Goal: Find contact information: Find contact information

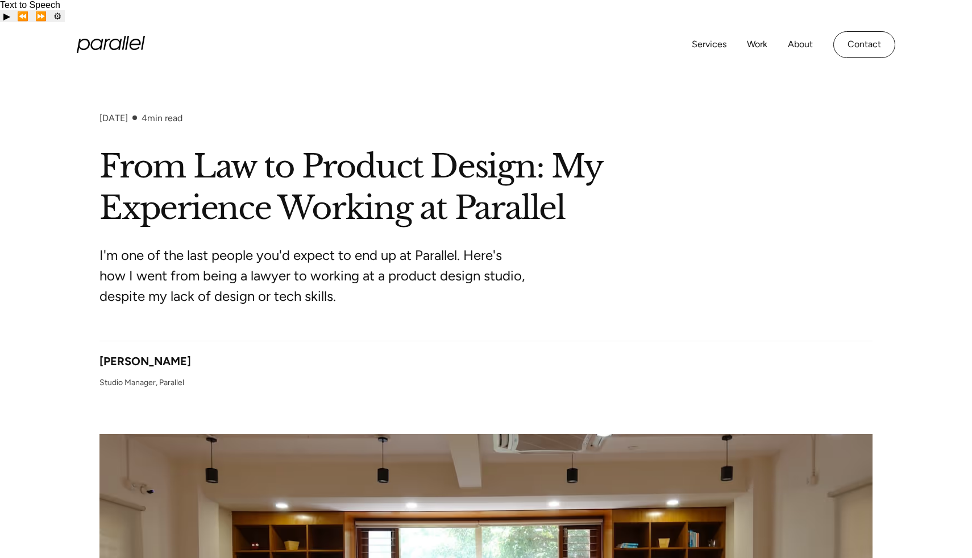
click at [119, 39] on icon "home" at bounding box center [115, 44] width 13 height 11
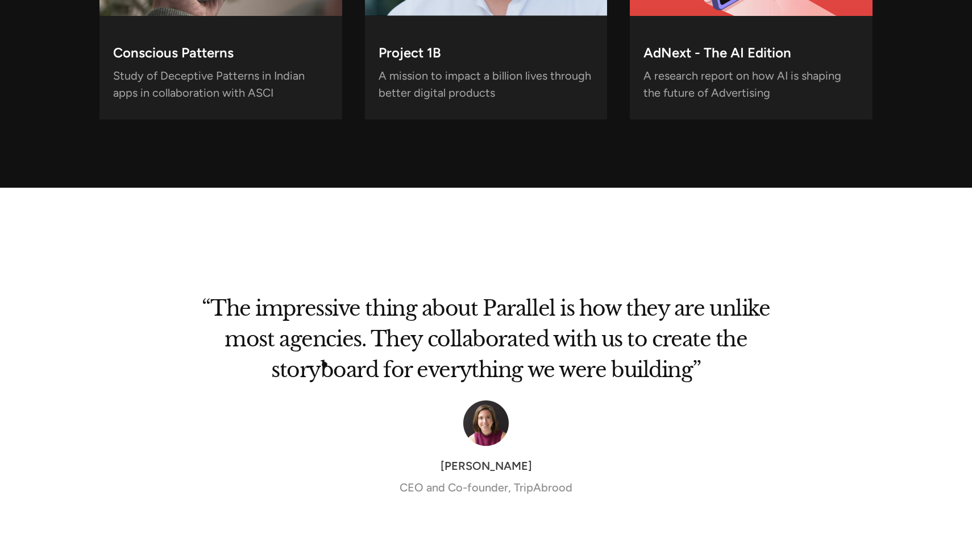
scroll to position [4328, 0]
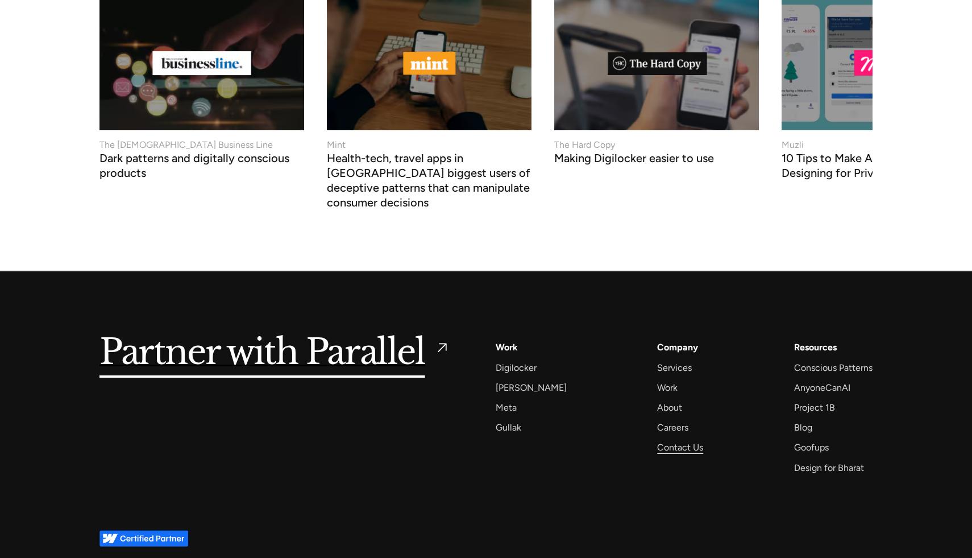
click at [666, 439] on div "Contact Us" at bounding box center [680, 446] width 46 height 15
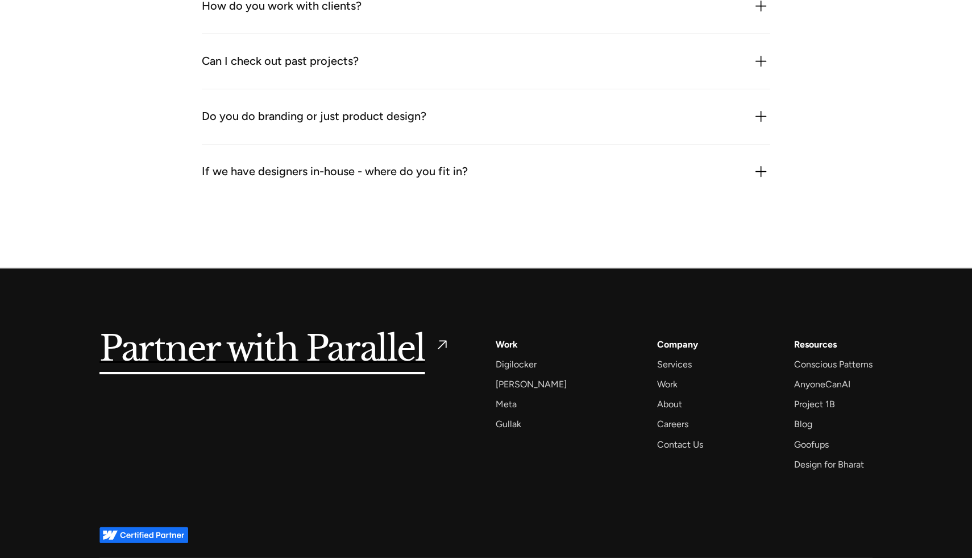
scroll to position [1700, 0]
